Goal: Information Seeking & Learning: Learn about a topic

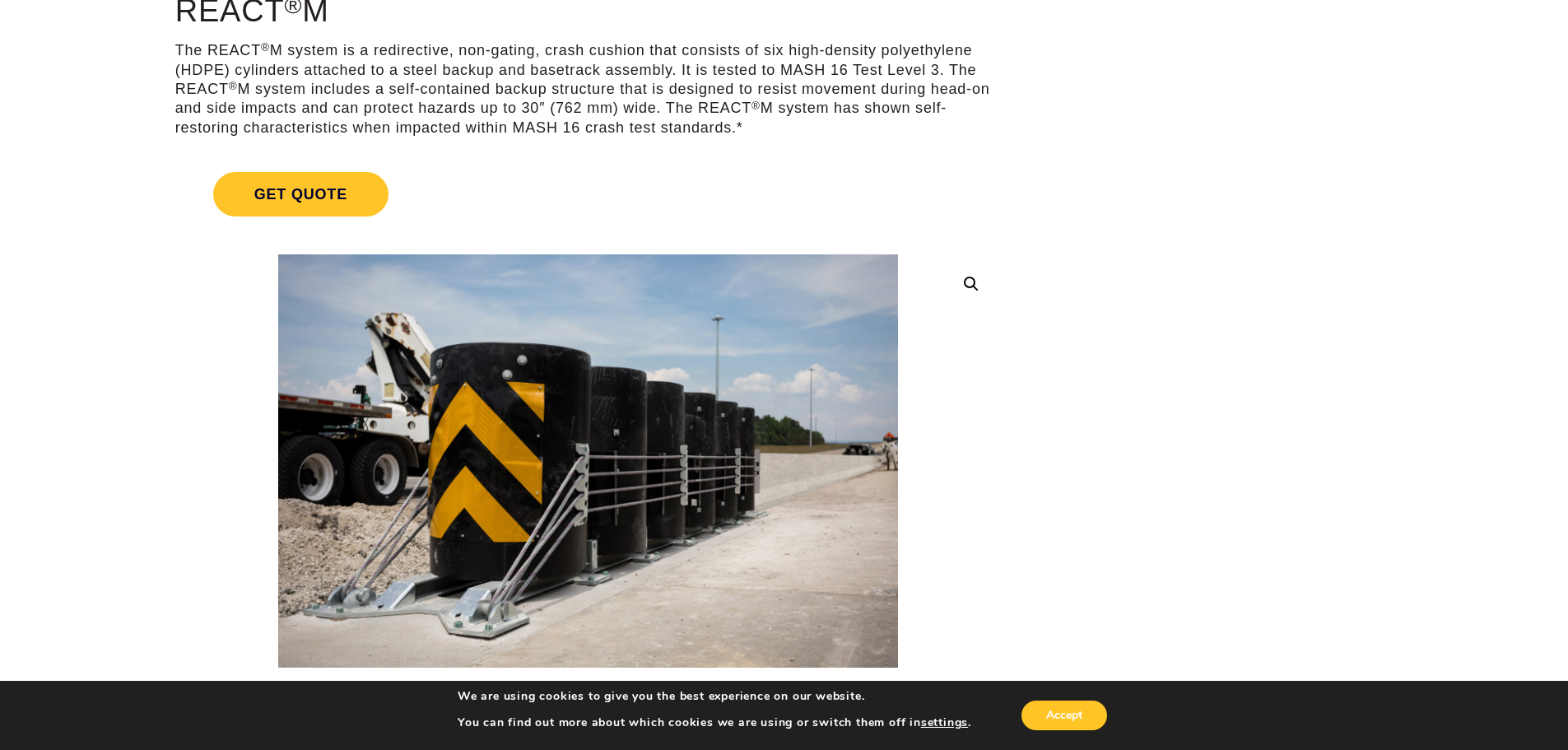
scroll to position [247, 0]
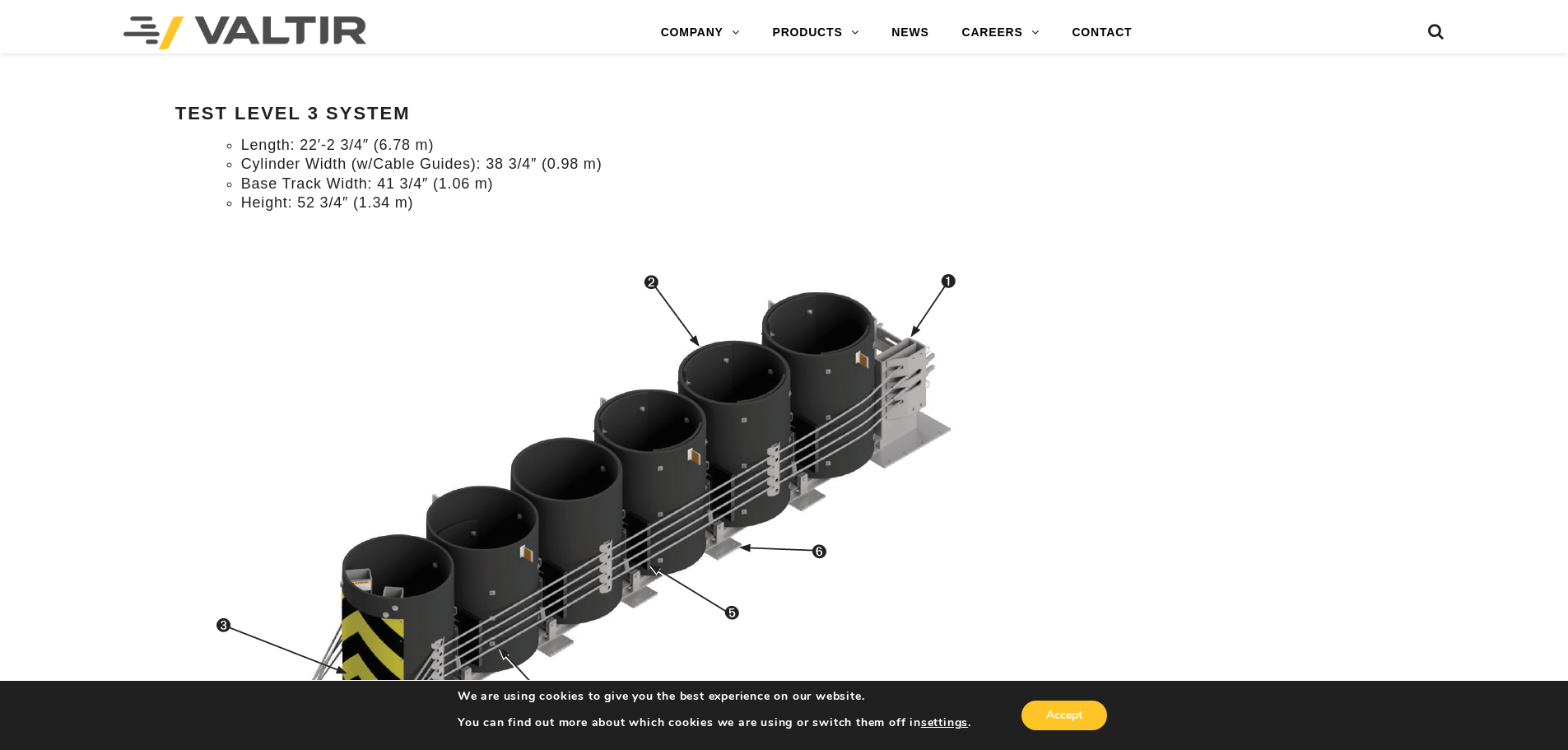
scroll to position [1481, 0]
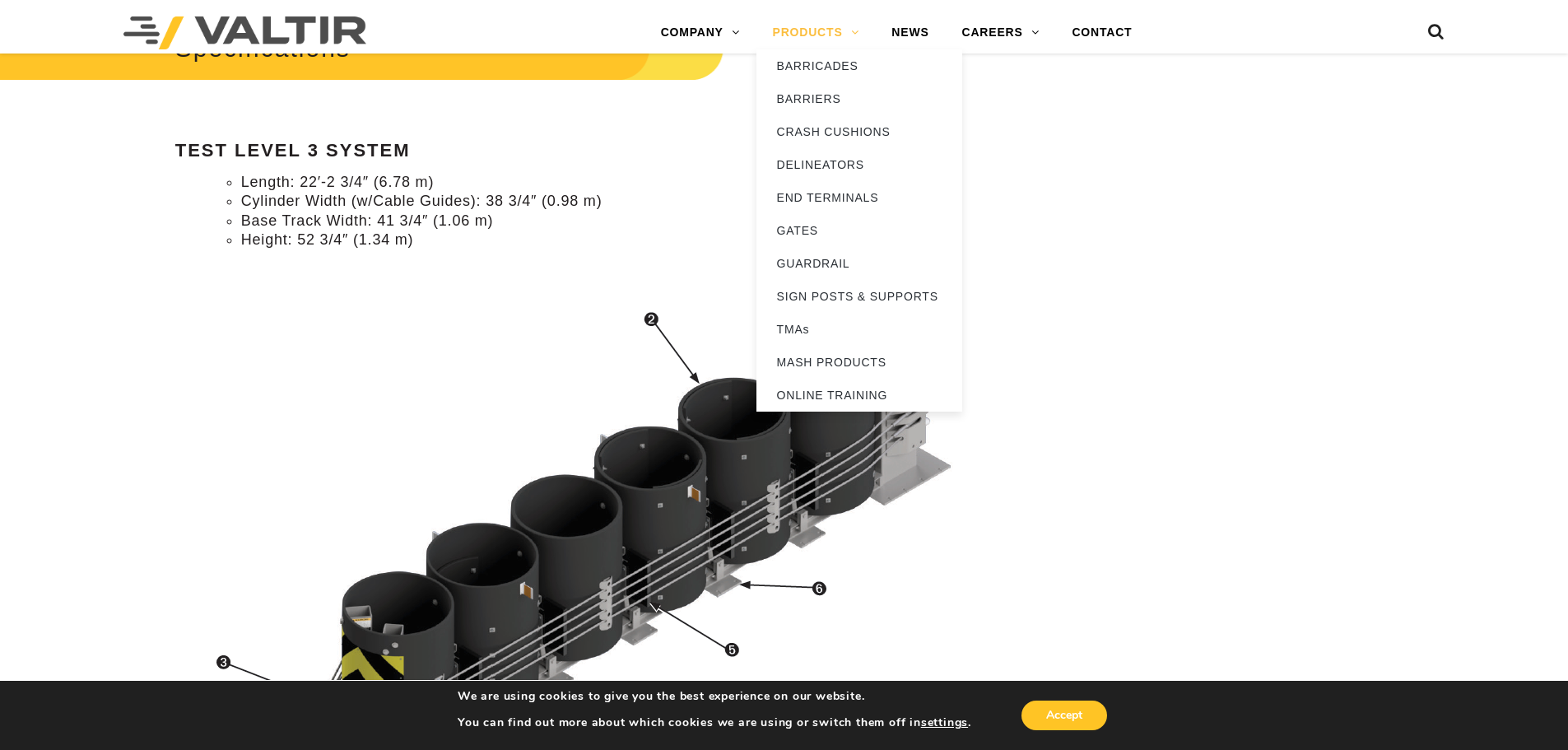
click at [837, 30] on link "PRODUCTS" at bounding box center [816, 32] width 119 height 33
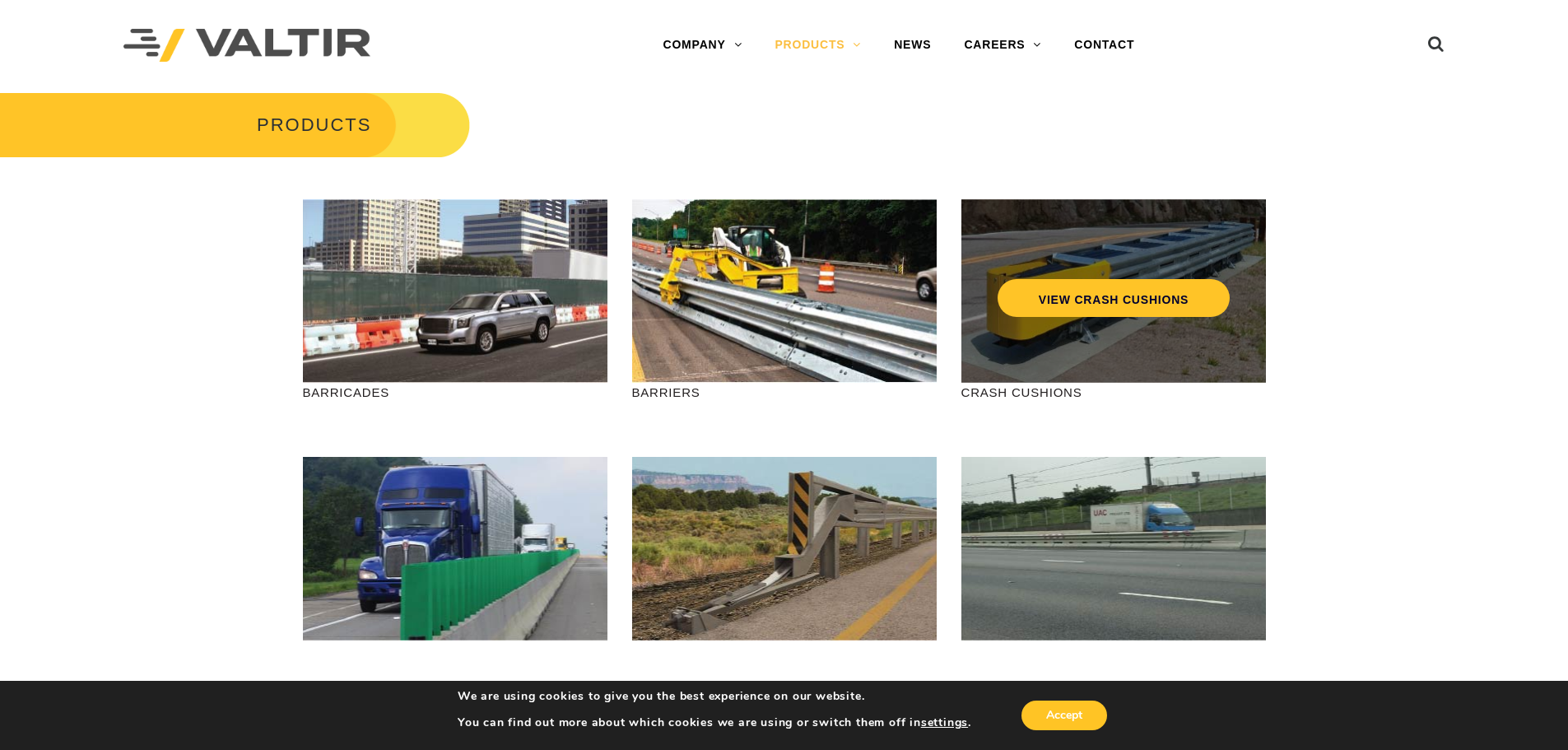
click at [1158, 261] on div "VIEW CRASH CUSHIONS" at bounding box center [1114, 263] width 239 height 54
click at [1137, 301] on link "VIEW CRASH CUSHIONS" at bounding box center [1113, 298] width 233 height 38
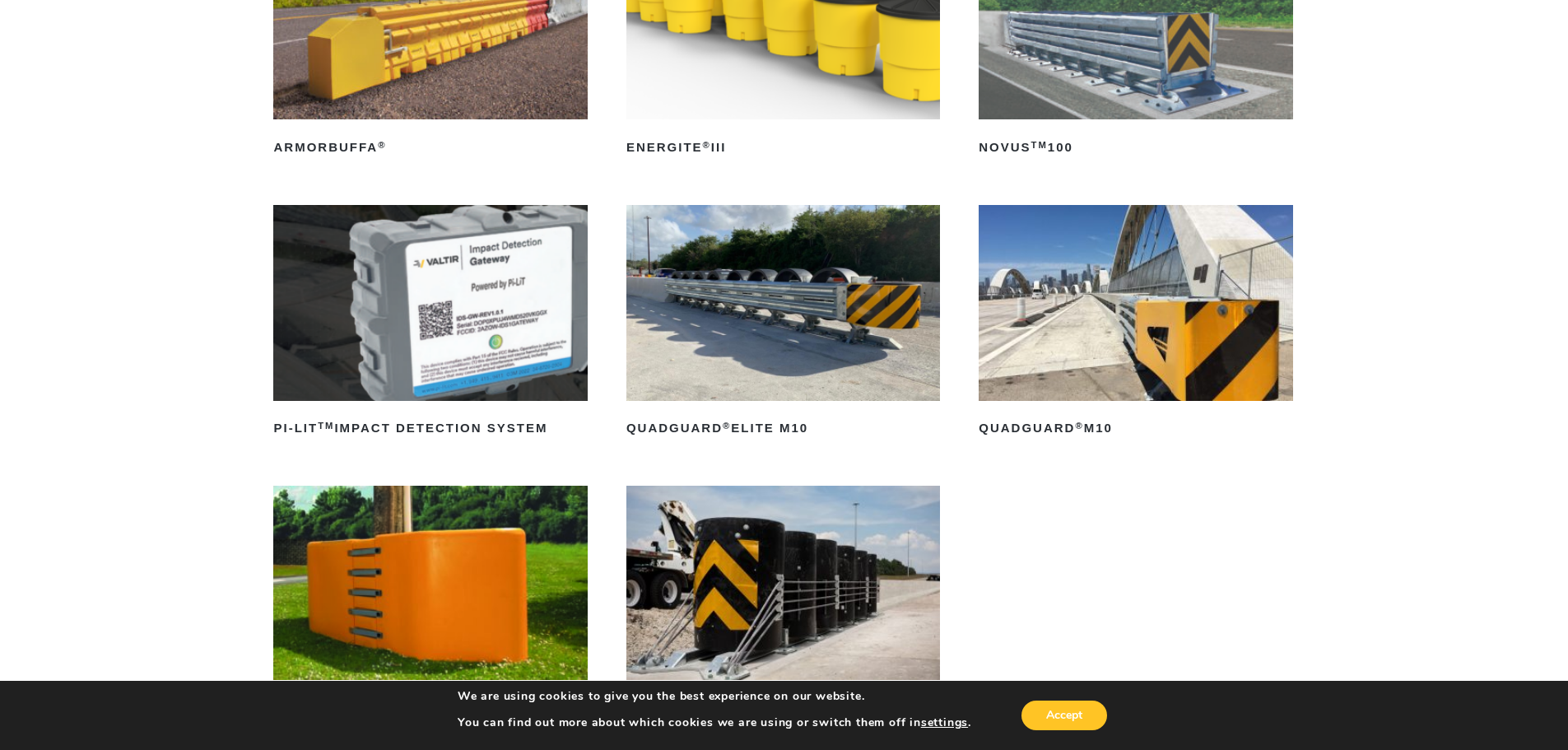
scroll to position [412, 0]
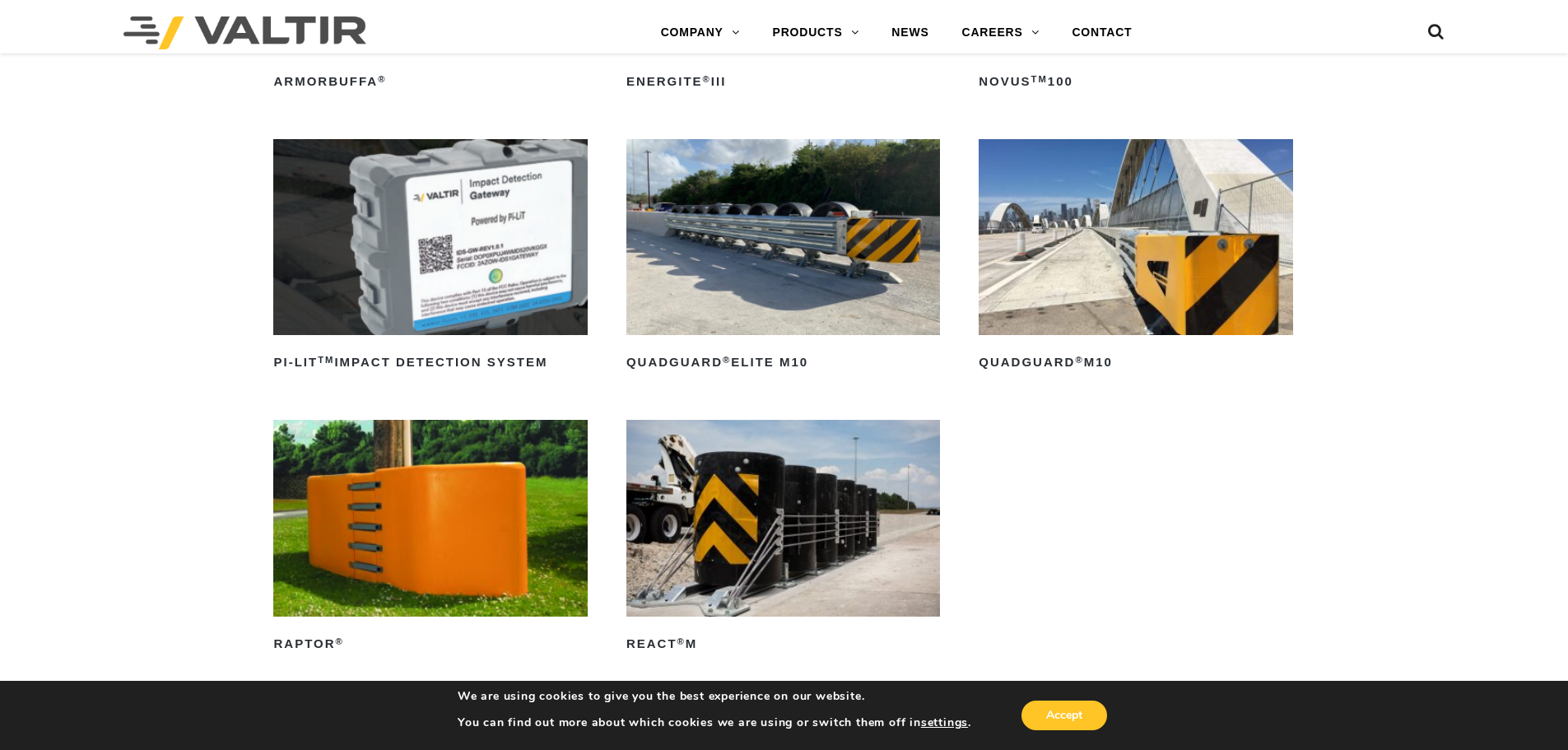
click at [775, 247] on img at bounding box center [783, 237] width 314 height 196
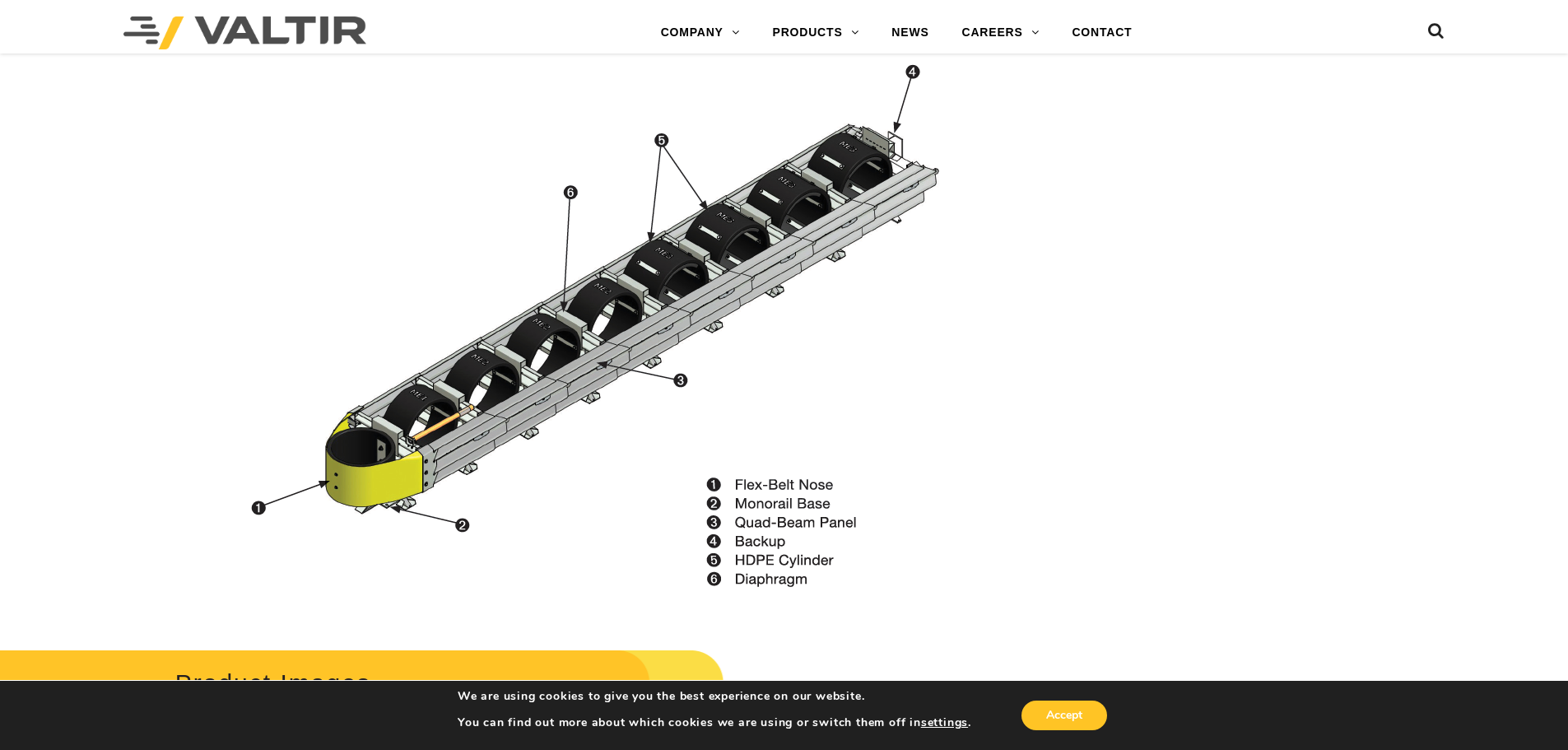
scroll to position [1646, 0]
